Goal: Book appointment/travel/reservation

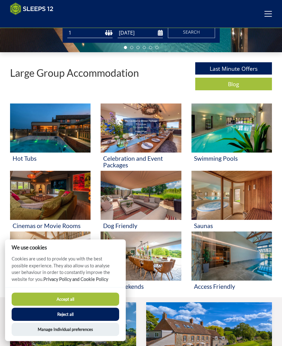
scroll to position [153, 0]
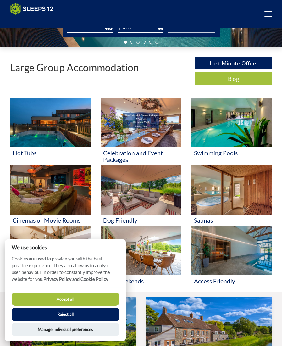
click at [113, 321] on button "Reject all" at bounding box center [66, 314] width 108 height 13
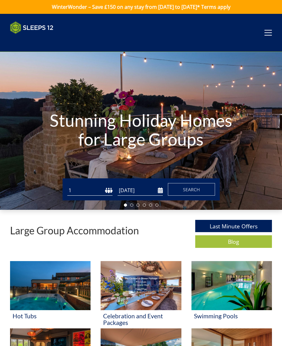
click at [101, 189] on select "1 2 3 4 5 6 7 8 9 10 11 12 13 14 15 16 17 18 19 20 21 22 23 24 25 26 27 28 29 3…" at bounding box center [89, 190] width 45 height 10
select select "12"
click at [146, 189] on input "[DATE]" at bounding box center [140, 190] width 45 height 10
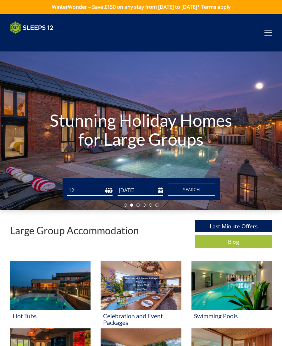
click at [162, 191] on input "29/12/2025" at bounding box center [140, 190] width 45 height 10
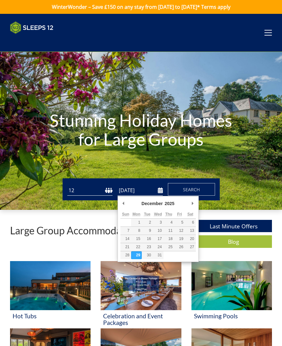
type input "30/12/2025"
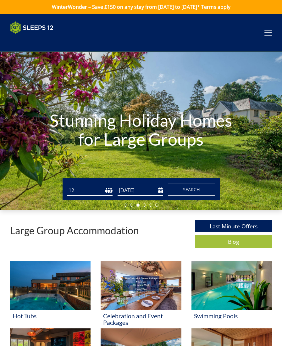
click at [163, 190] on input "30/12/2025" at bounding box center [140, 190] width 45 height 10
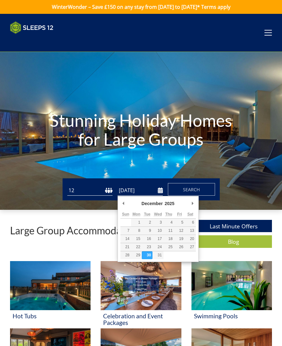
click at [203, 191] on button "Search" at bounding box center [191, 189] width 47 height 13
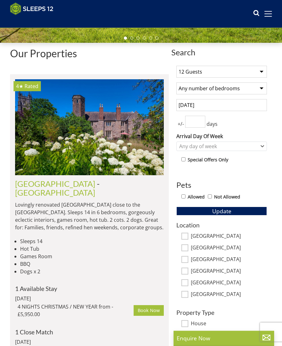
scroll to position [158, 0]
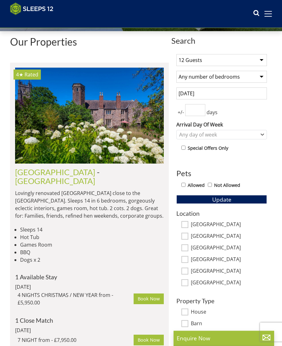
click at [261, 71] on select "Any number of bedrooms 4 Bedrooms 5 Bedrooms 6 Bedrooms 7 Bedrooms 8 Bedrooms 9…" at bounding box center [222, 77] width 91 height 12
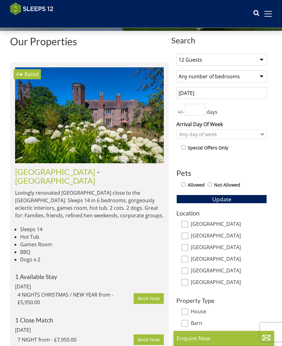
select select "6"
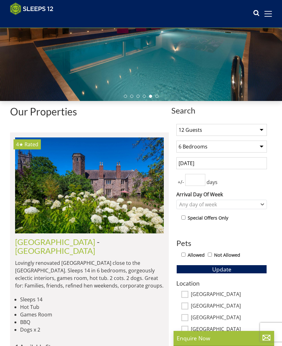
scroll to position [0, 0]
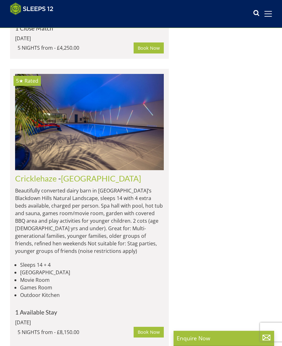
select select "12"
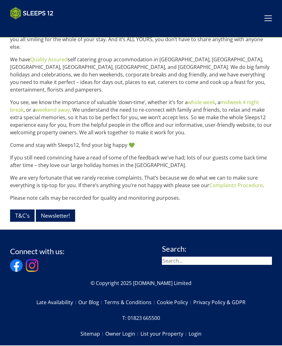
scroll to position [666, 0]
